Goal: Information Seeking & Learning: Check status

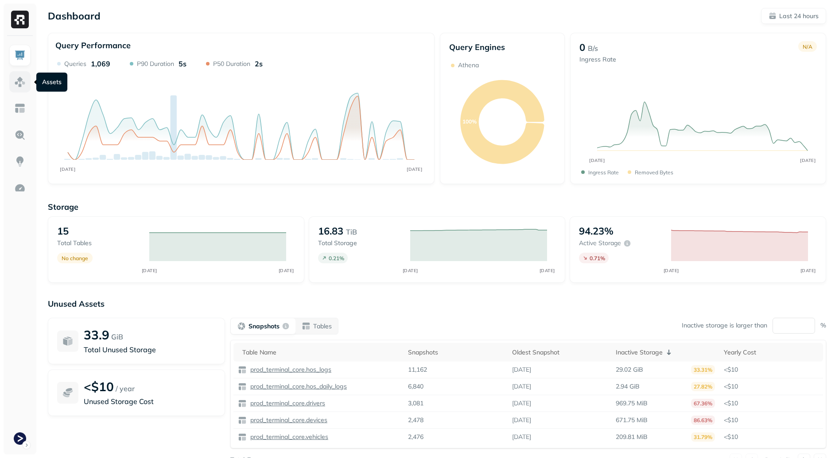
click at [20, 79] on img at bounding box center [20, 82] width 12 height 12
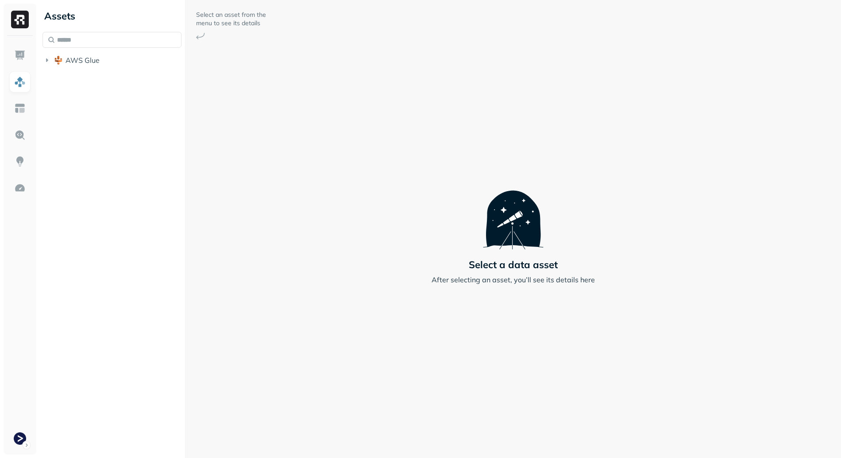
click at [126, 69] on li "AWS Glue" at bounding box center [112, 61] width 139 height 16
click at [127, 65] on button "AWS Glue" at bounding box center [112, 60] width 139 height 14
click at [129, 79] on span "prod_terminal_core" at bounding box center [106, 77] width 64 height 9
click at [151, 90] on button "Tables ( 13 )" at bounding box center [121, 94] width 122 height 14
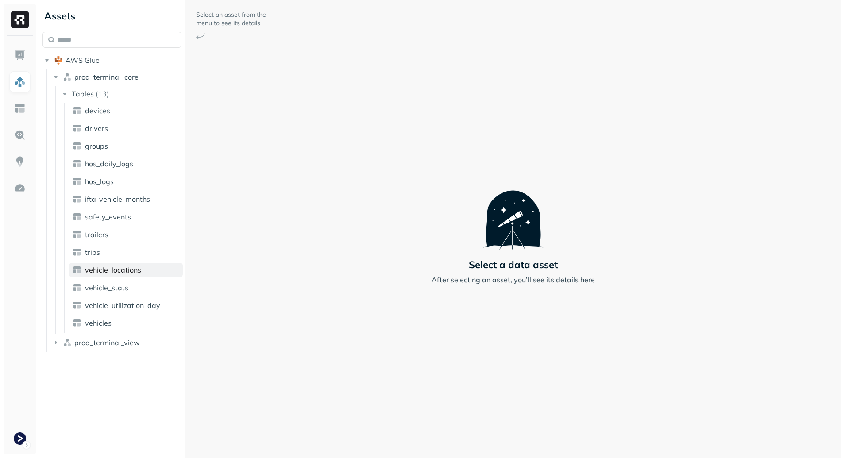
click at [138, 274] on span "vehicle_locations" at bounding box center [113, 270] width 56 height 9
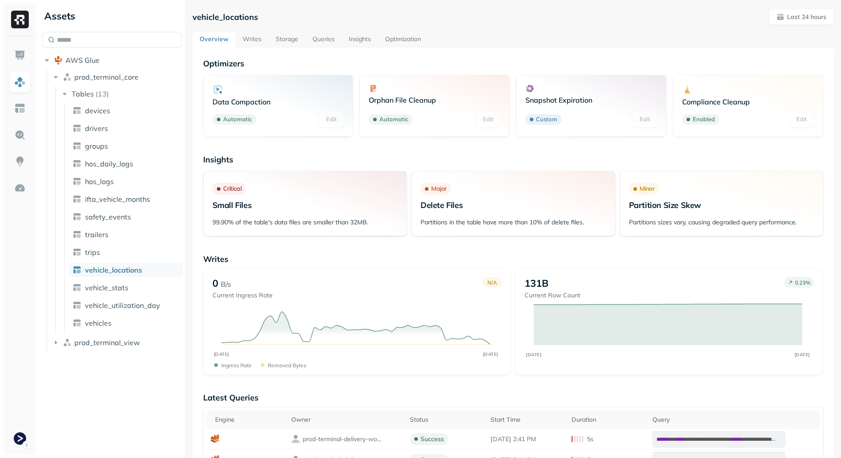
click at [251, 38] on link "Writes" at bounding box center [252, 40] width 33 height 16
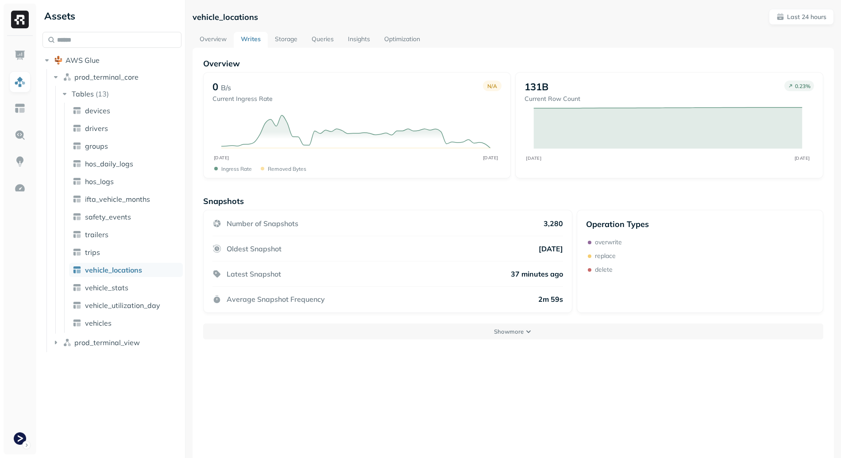
click at [290, 40] on link "Storage" at bounding box center [286, 40] width 37 height 16
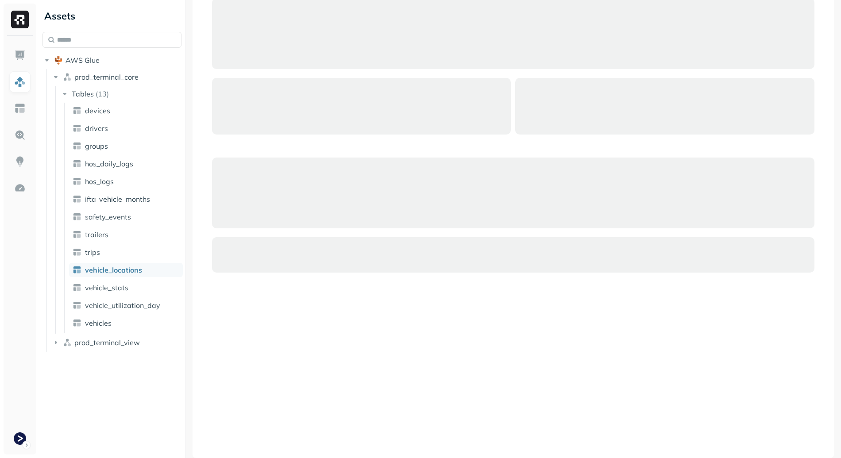
scroll to position [151, 0]
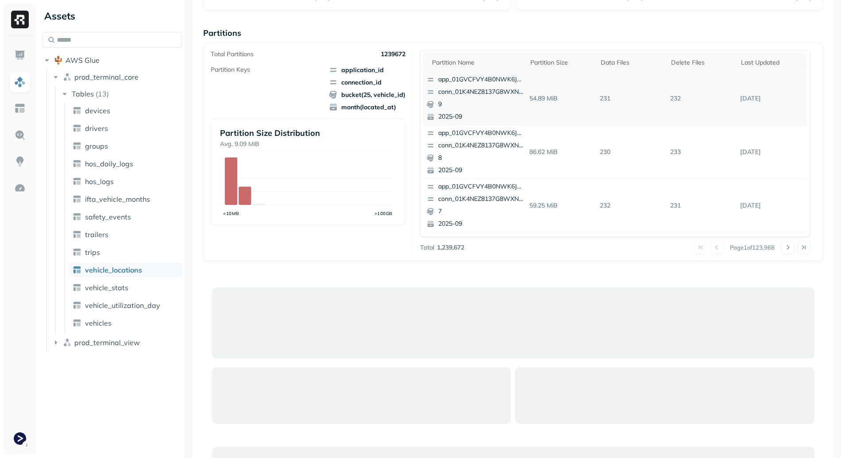
click at [598, 98] on p "231" at bounding box center [631, 98] width 70 height 15
drag, startPoint x: 598, startPoint y: 98, endPoint x: 691, endPoint y: 96, distance: 93.0
click at [691, 96] on tr "app_01GVCFVY4B0NWK6JYK87JP2WRP conn_01K4NEZ8137G8WXNV00CK90XW1 9 2025-09 54.89 …" at bounding box center [615, 99] width 384 height 54
drag, startPoint x: 691, startPoint y: 96, endPoint x: 688, endPoint y: 100, distance: 5.0
click at [691, 96] on p "232" at bounding box center [702, 98] width 70 height 15
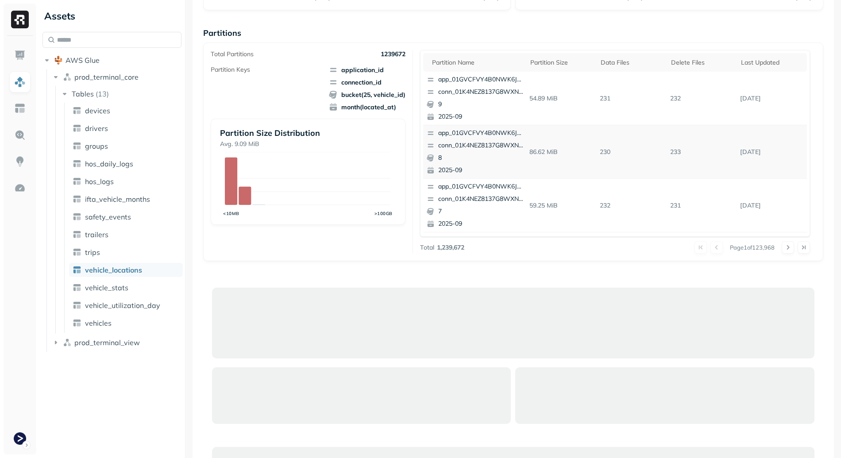
click at [600, 154] on p "230" at bounding box center [631, 151] width 70 height 15
drag, startPoint x: 602, startPoint y: 153, endPoint x: 679, endPoint y: 151, distance: 76.6
click at [679, 151] on tr "app_01GVCFVY4B0NWK6JYK87JP2WRP conn_01K4NEZ8137G8WXNV00CK90XW1 8 2025-09 86.62 …" at bounding box center [615, 152] width 384 height 54
click at [681, 151] on p "233" at bounding box center [702, 151] width 70 height 15
drag, startPoint x: 596, startPoint y: 205, endPoint x: 602, endPoint y: 203, distance: 5.5
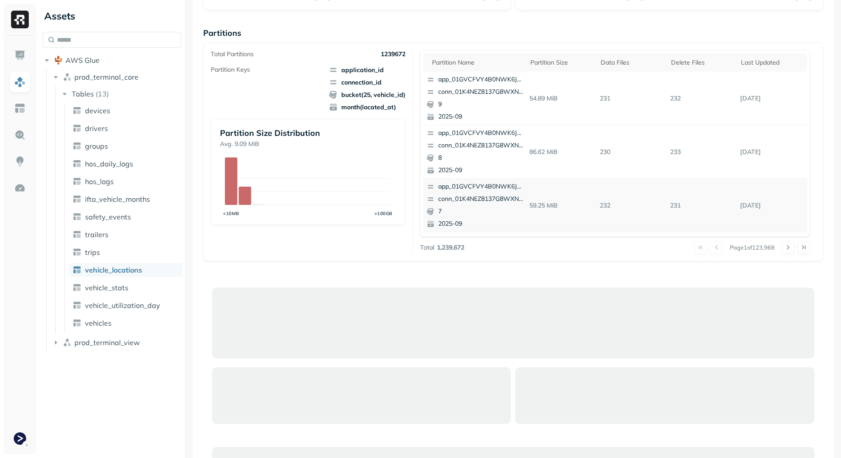
click at [597, 205] on p "232" at bounding box center [631, 205] width 70 height 15
drag, startPoint x: 604, startPoint y: 203, endPoint x: 646, endPoint y: 204, distance: 43.0
click at [612, 203] on p "232" at bounding box center [631, 205] width 70 height 15
click at [588, 210] on p "59.25 MiB" at bounding box center [561, 205] width 70 height 15
click at [604, 206] on p "232" at bounding box center [631, 205] width 70 height 15
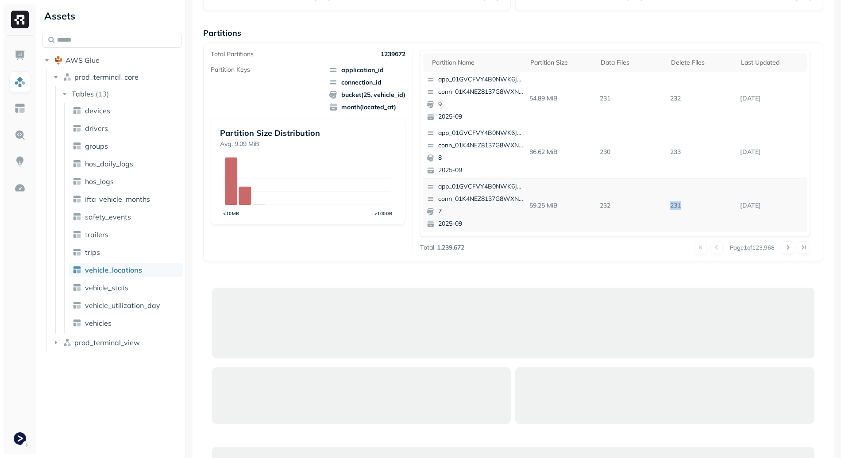
drag, startPoint x: 604, startPoint y: 206, endPoint x: 681, endPoint y: 205, distance: 76.2
click at [681, 205] on tr "app_01GVCFVY4B0NWK6JYK87JP2WRP conn_01K4NEZ8137G8WXNV00CK90XW1 7 2025-09 59.25 …" at bounding box center [615, 206] width 384 height 54
click at [681, 205] on p "231" at bounding box center [702, 205] width 70 height 15
click at [695, 65] on div "Delete Files" at bounding box center [702, 62] width 62 height 8
click at [668, 100] on p "67772" at bounding box center [702, 98] width 70 height 15
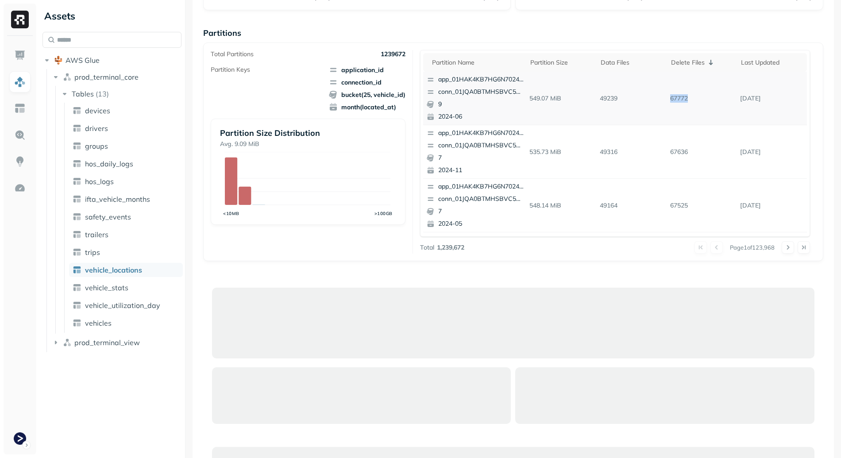
click at [668, 100] on p "67772" at bounding box center [702, 98] width 70 height 15
click at [680, 114] on td "67772" at bounding box center [702, 99] width 70 height 54
click at [600, 98] on p "49239" at bounding box center [631, 98] width 70 height 15
click at [639, 107] on td "49239" at bounding box center [631, 99] width 70 height 54
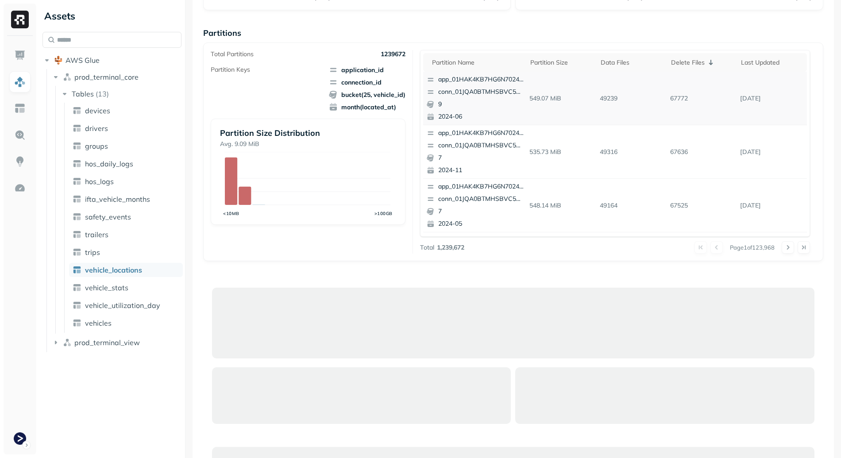
click at [677, 98] on p "67772" at bounding box center [702, 98] width 70 height 15
drag, startPoint x: 677, startPoint y: 98, endPoint x: 606, endPoint y: 102, distance: 71.4
click at [606, 102] on tr "app_01HAK4KB7HG6N7024210G3S8D5 conn_01JQA0BTMHSBVC5PPGC0CTA6VH 9 2024-06 549.07…" at bounding box center [615, 99] width 384 height 54
click at [612, 104] on p "49239" at bounding box center [631, 98] width 70 height 15
click at [671, 151] on p "67636" at bounding box center [702, 151] width 70 height 15
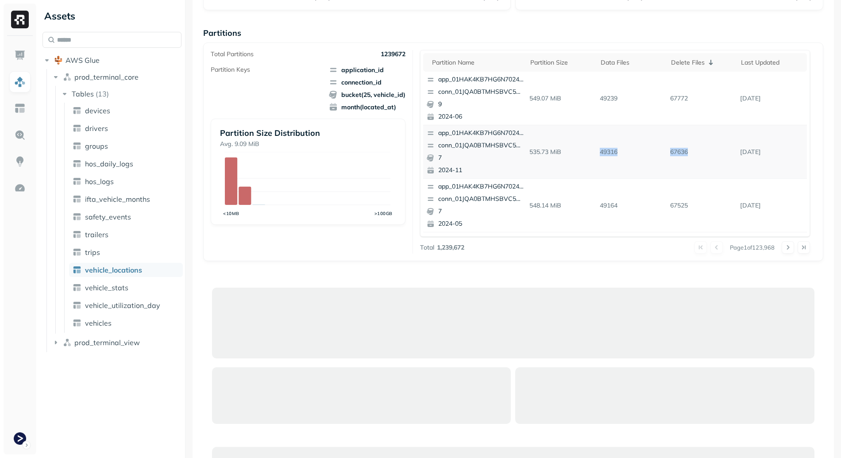
drag, startPoint x: 671, startPoint y: 151, endPoint x: 592, endPoint y: 151, distance: 78.8
click at [592, 151] on tr "app_01HAK4KB7HG6N7024210G3S8D5 conn_01JQA0BTMHSBVC5PPGC0CTA6VH 7 2024-11 535.73…" at bounding box center [615, 152] width 384 height 54
click at [667, 160] on td "67636" at bounding box center [702, 152] width 70 height 54
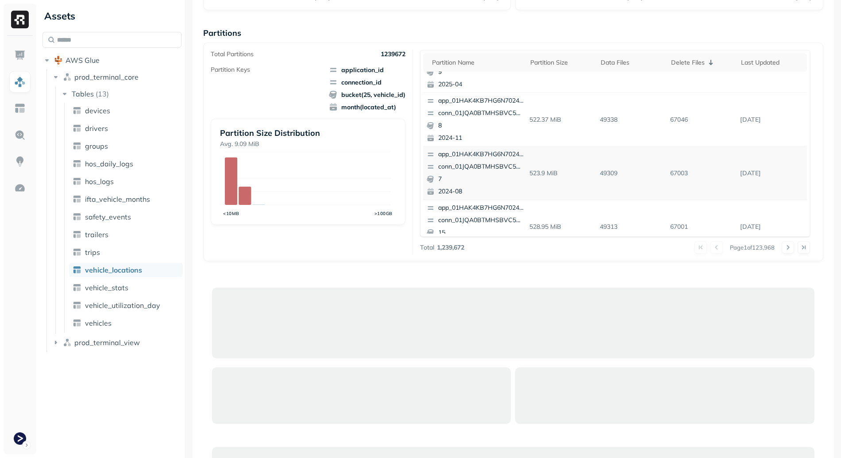
scroll to position [373, 0]
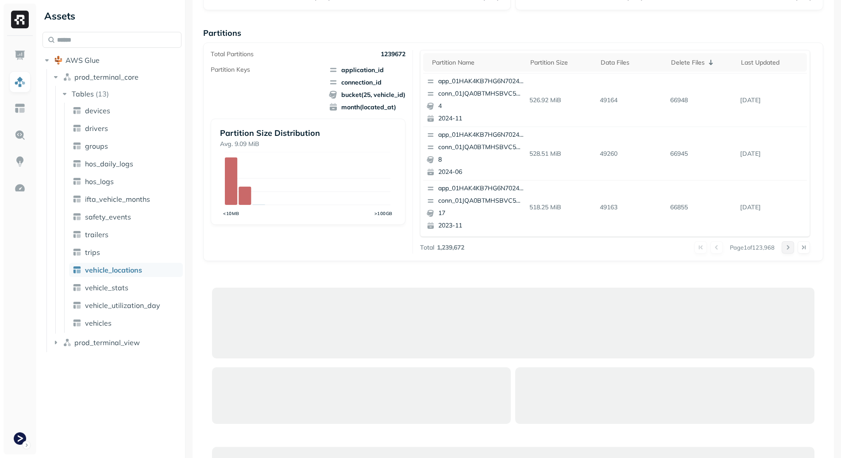
click at [783, 248] on button at bounding box center [788, 247] width 12 height 12
click at [783, 246] on button at bounding box center [788, 247] width 12 height 12
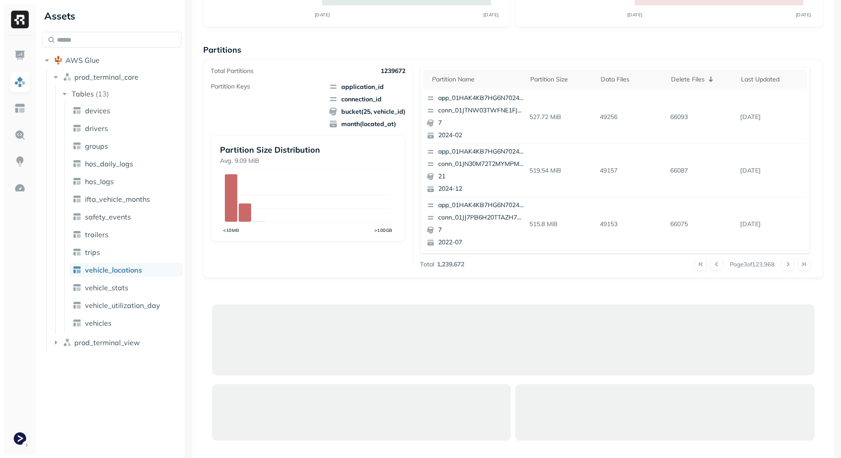
scroll to position [129, 0]
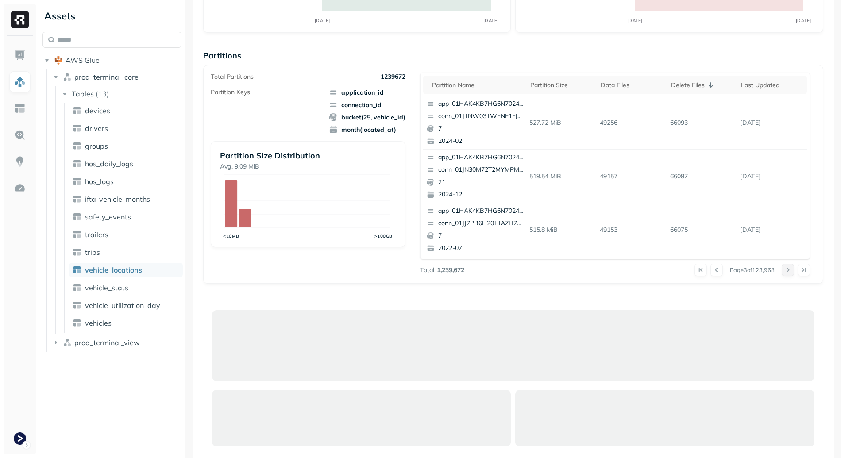
click at [782, 271] on button at bounding box center [788, 270] width 12 height 12
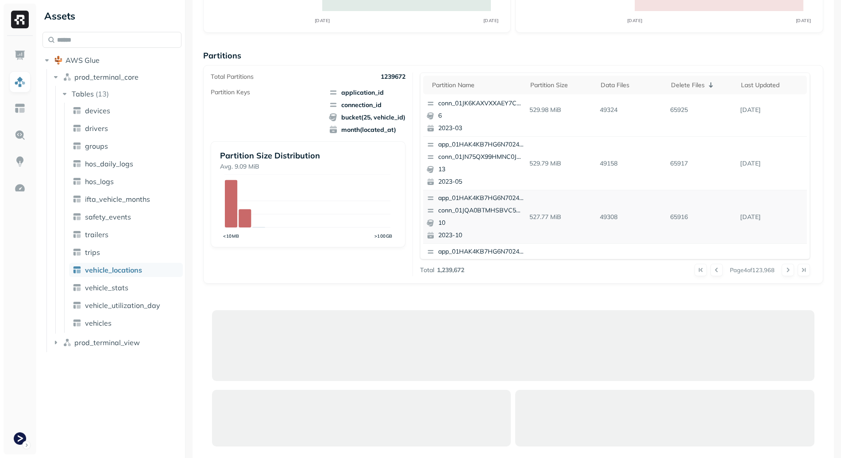
scroll to position [373, 0]
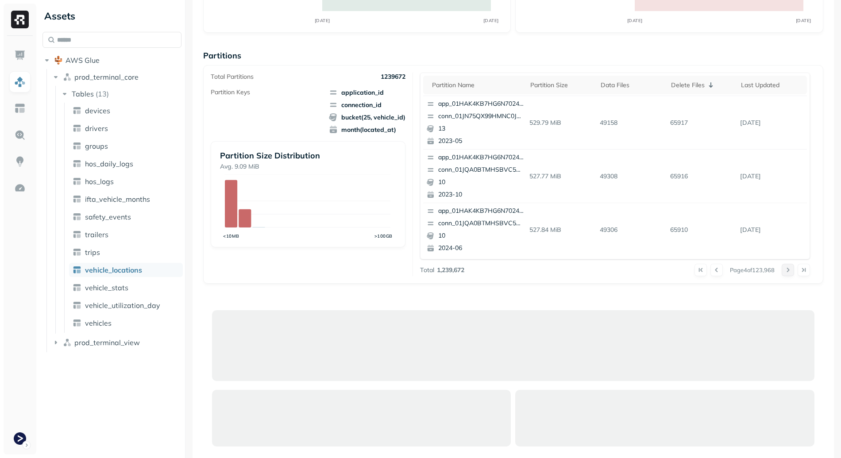
click at [782, 272] on button at bounding box center [788, 270] width 12 height 12
click at [782, 271] on button at bounding box center [788, 270] width 12 height 12
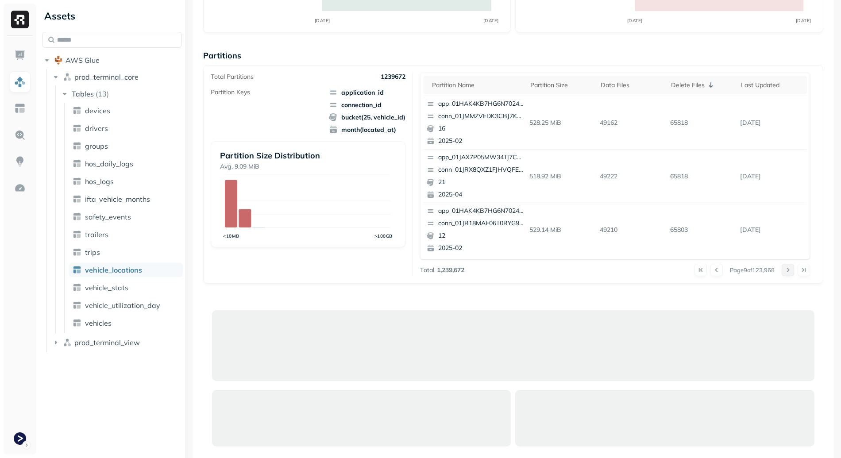
click at [782, 271] on button at bounding box center [788, 270] width 12 height 12
